Goal: Feedback & Contribution: Submit feedback/report problem

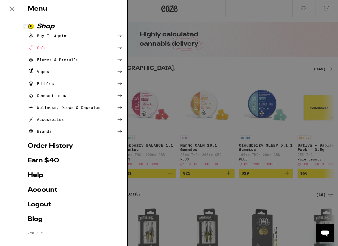
click at [45, 201] on link "Logout" at bounding box center [75, 204] width 95 height 7
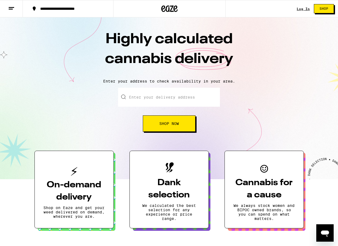
click at [14, 10] on icon at bounding box center [11, 8] width 7 height 7
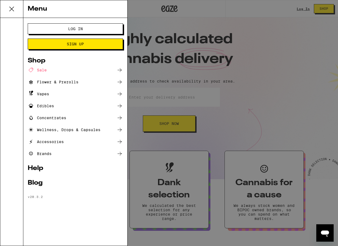
click at [37, 167] on link "Help" at bounding box center [75, 168] width 95 height 7
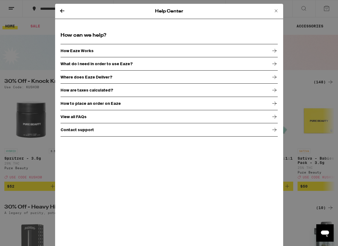
click at [86, 130] on p "Contact support" at bounding box center [76, 130] width 33 height 4
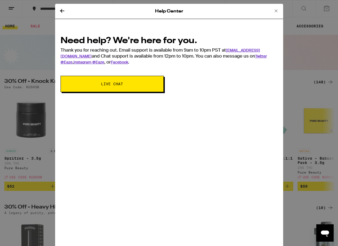
click at [114, 88] on button "Live Chat" at bounding box center [111, 84] width 103 height 16
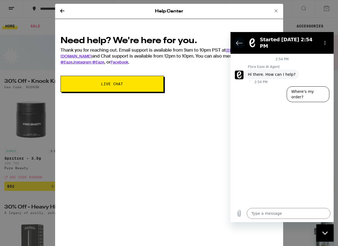
click at [237, 42] on icon "Back to the conversation list" at bounding box center [239, 43] width 7 height 7
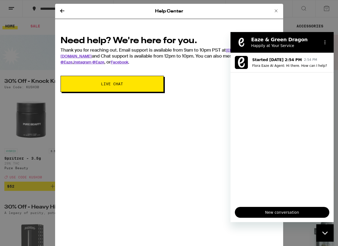
click at [315, 25] on div "Help Center Need help? We're here for you. Thank you for reaching out. Email su…" at bounding box center [169, 123] width 338 height 246
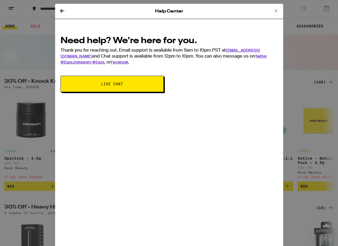
drag, startPoint x: 0, startPoint y: 0, endPoint x: 147, endPoint y: 87, distance: 170.8
click at [147, 87] on button "Live Chat" at bounding box center [111, 84] width 103 height 16
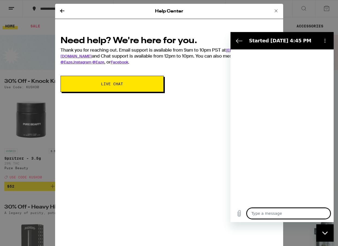
type textarea "x"
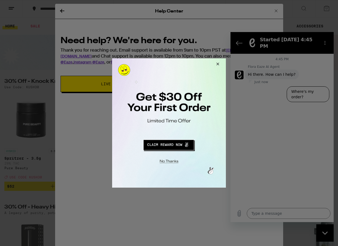
click at [219, 61] on button "Close Modal" at bounding box center [216, 64] width 15 height 13
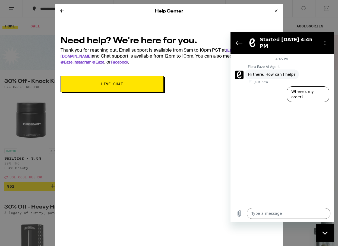
click at [147, 82] on button "Live Chat" at bounding box center [111, 84] width 103 height 16
click at [122, 90] on button "Live Chat" at bounding box center [111, 84] width 103 height 16
click at [322, 234] on icon "Close messaging window" at bounding box center [325, 233] width 6 height 4
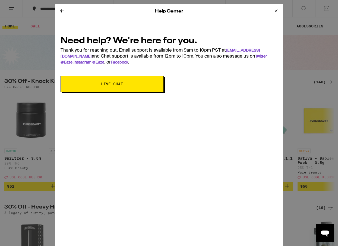
click at [132, 82] on span "Live Chat" at bounding box center [111, 84] width 59 height 4
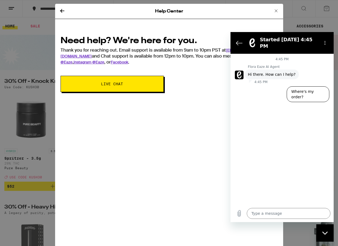
click at [318, 20] on div "Help Center Need help? We're here for you. Thank you for reaching out. Email su…" at bounding box center [169, 123] width 338 height 246
click at [277, 10] on icon at bounding box center [276, 11] width 7 height 7
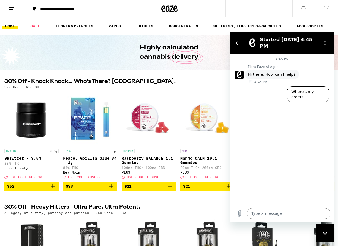
click at [173, 83] on h2 "30% Off - Knock Knock… Who’s There? [GEOGRAPHIC_DATA]." at bounding box center [155, 82] width 302 height 7
click at [322, 228] on div "Close messaging window" at bounding box center [325, 233] width 16 height 16
type textarea "x"
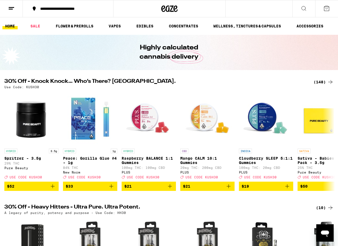
click at [12, 10] on icon at bounding box center [11, 8] width 7 height 7
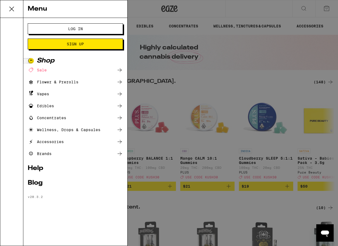
click at [194, 88] on div "Menu Log In Sign Up Shop Sale Flower & Prerolls Vapes Edibles Concentrates Well…" at bounding box center [169, 123] width 338 height 246
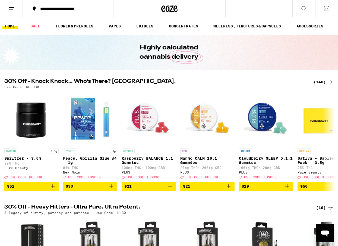
click at [14, 7] on icon at bounding box center [11, 8] width 7 height 7
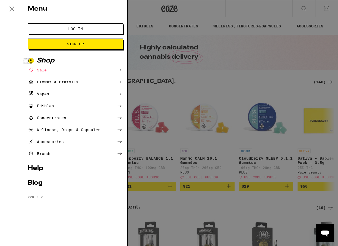
click at [38, 168] on link "Help" at bounding box center [75, 168] width 95 height 7
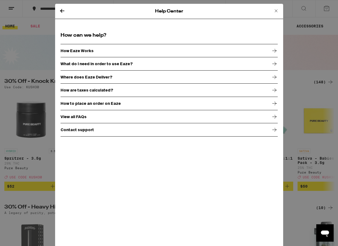
click at [39, 44] on div "Help Center How can we help? How Eaze Works What do I need in order to use Eaze…" at bounding box center [169, 123] width 338 height 246
click at [12, 3] on div "Help Center How can we help? How Eaze Works What do I need in order to use Eaze…" at bounding box center [169, 123] width 338 height 246
click at [279, 9] on icon at bounding box center [276, 11] width 7 height 7
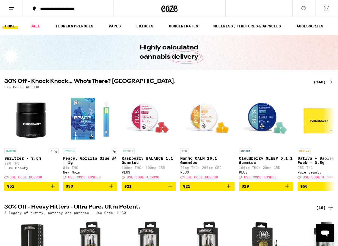
click at [6, 6] on button at bounding box center [11, 8] width 23 height 17
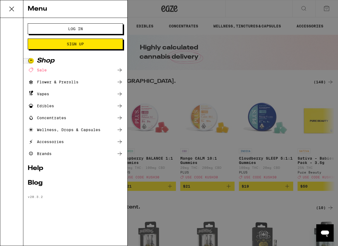
click at [64, 28] on span "Log In" at bounding box center [75, 29] width 51 height 4
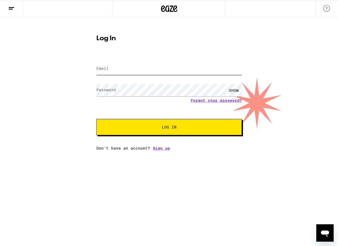
click at [139, 67] on input "Email" at bounding box center [168, 69] width 145 height 12
type input "wandrade@eaze.com"
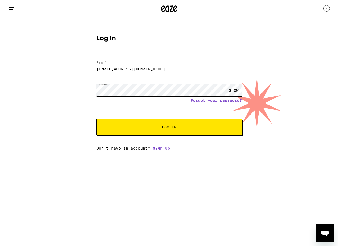
click at [96, 119] on button "Log In" at bounding box center [168, 127] width 145 height 16
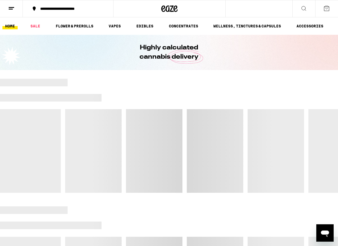
click at [5, 9] on button at bounding box center [11, 8] width 23 height 17
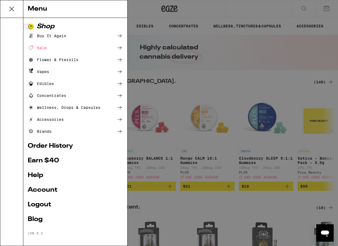
click at [44, 148] on link "Order History" at bounding box center [75, 146] width 95 height 7
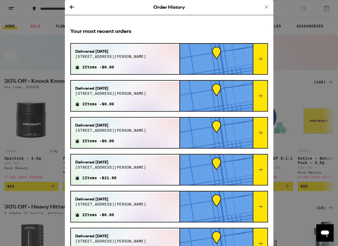
click at [141, 52] on div "Delivered Sep 8, 2025 1801 jackson st 2 Items - $0.00" at bounding box center [125, 58] width 109 height 29
click at [266, 55] on div at bounding box center [260, 59] width 15 height 30
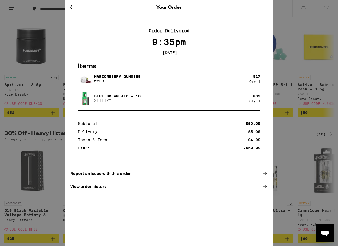
scroll to position [101, 0]
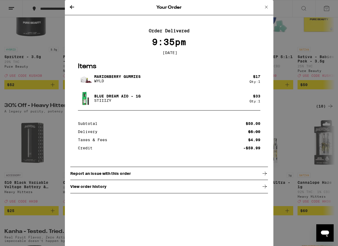
click at [115, 176] on p "Report an issue with this order" at bounding box center [100, 173] width 60 height 4
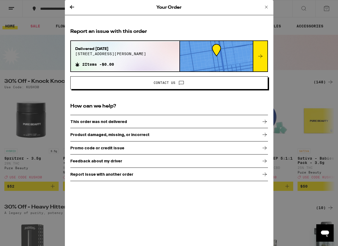
click at [179, 81] on icon at bounding box center [181, 82] width 7 height 7
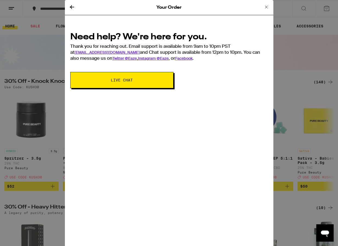
click at [151, 79] on span "Live Chat" at bounding box center [121, 80] width 59 height 4
type textarea "x"
